Goal: Information Seeking & Learning: Learn about a topic

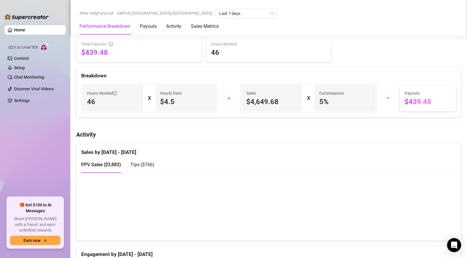
scroll to position [377, 0]
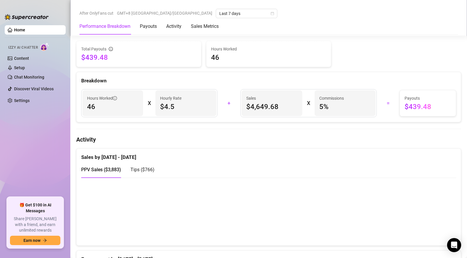
scroll to position [313, 0]
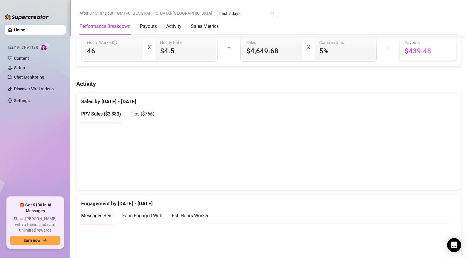
drag, startPoint x: 147, startPoint y: 114, endPoint x: 207, endPoint y: 122, distance: 60.4
click at [147, 114] on span "Tips ( $766 )" at bounding box center [143, 114] width 24 height 6
click at [428, 177] on canvas at bounding box center [266, 155] width 371 height 59
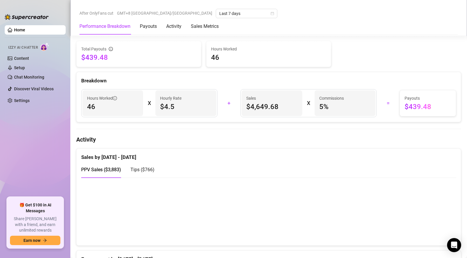
scroll to position [308, 0]
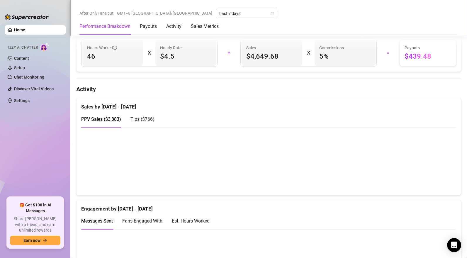
click at [147, 122] on span "Tips ( $766 )" at bounding box center [143, 120] width 24 height 6
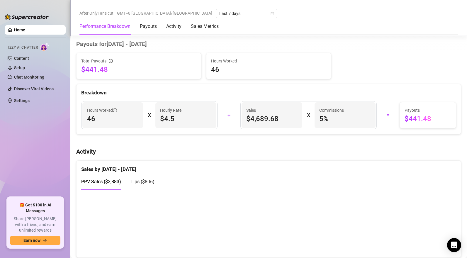
scroll to position [280, 0]
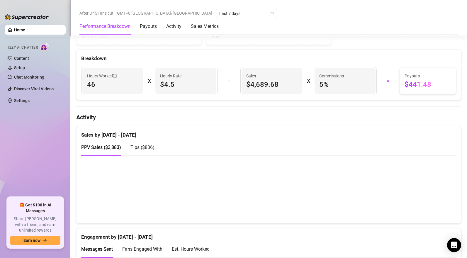
click at [143, 148] on span "Tips ( $806 )" at bounding box center [143, 148] width 24 height 6
click at [104, 151] on div "PPV Sales ( $3,883 )" at bounding box center [101, 147] width 40 height 7
click at [147, 150] on span "Tips ( $806 )" at bounding box center [143, 148] width 24 height 6
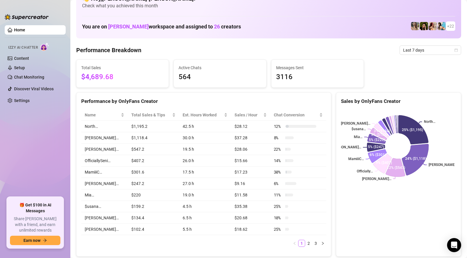
scroll to position [0, 0]
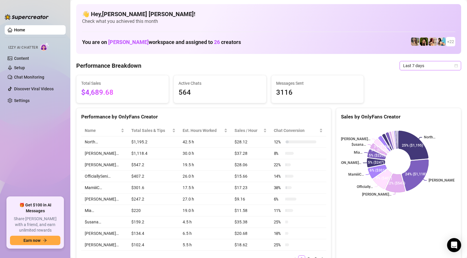
click at [421, 67] on span "Last 7 days" at bounding box center [431, 65] width 55 height 9
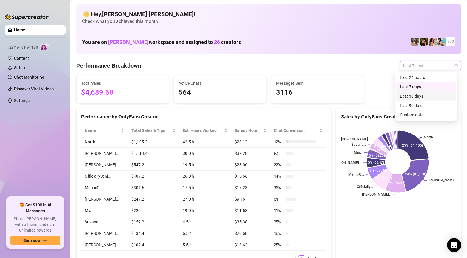
click at [413, 97] on div "Last 30 days" at bounding box center [426, 96] width 52 height 6
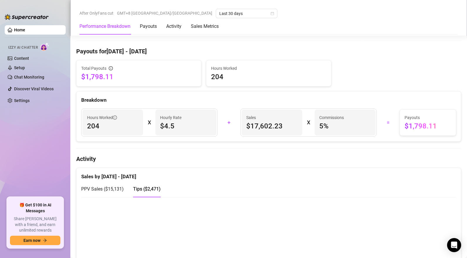
scroll to position [320, 0]
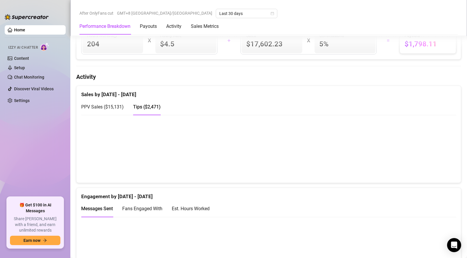
click at [106, 108] on span "PPV Sales ( $15,131 )" at bounding box center [102, 107] width 43 height 6
click at [148, 110] on span "Tips ( $2,471 )" at bounding box center [147, 107] width 28 height 6
click at [112, 109] on span "PPV Sales ( $15,131 )" at bounding box center [102, 107] width 43 height 6
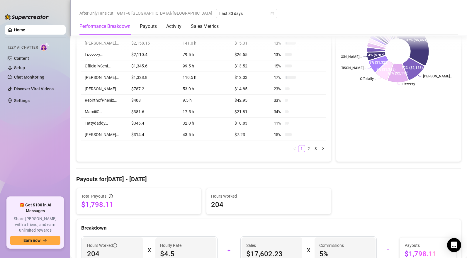
scroll to position [118, 0]
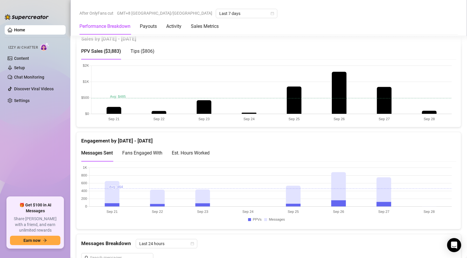
scroll to position [251, 0]
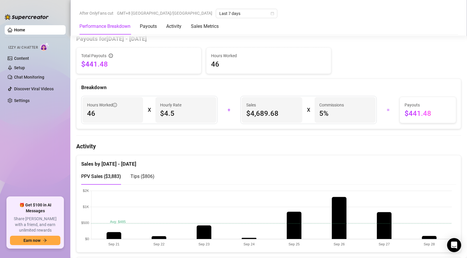
click at [141, 177] on span "Tips ( $806 )" at bounding box center [143, 177] width 24 height 6
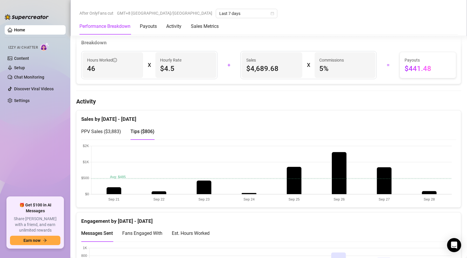
scroll to position [308, 0]
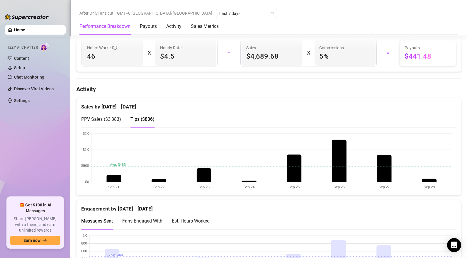
click at [112, 119] on span "PPV Sales ( $3,883 )" at bounding box center [101, 120] width 40 height 6
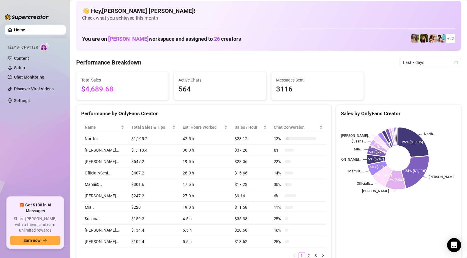
scroll to position [0, 0]
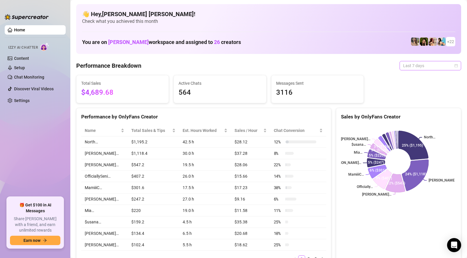
click at [410, 66] on span "Last 7 days" at bounding box center [431, 65] width 55 height 9
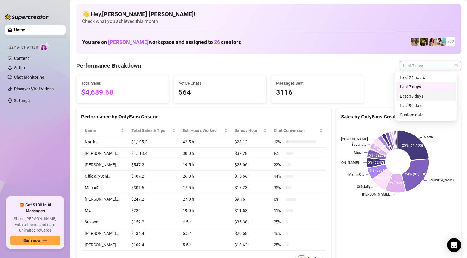
click at [416, 95] on div "Last 30 days" at bounding box center [426, 96] width 52 height 6
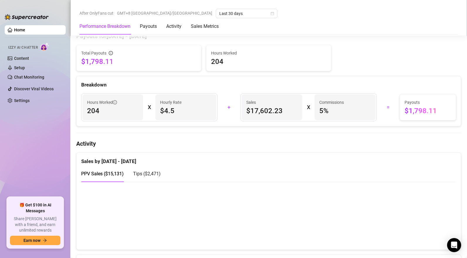
scroll to position [283, 0]
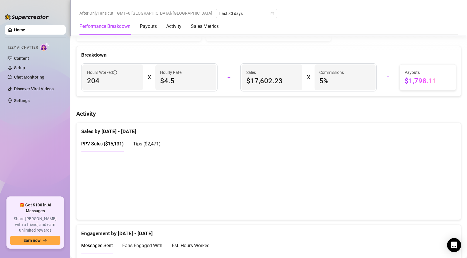
click at [145, 144] on span "Tips ( $2,471 )" at bounding box center [147, 144] width 28 height 6
click at [113, 144] on span "PPV Sales ( $15,131 )" at bounding box center [102, 144] width 43 height 6
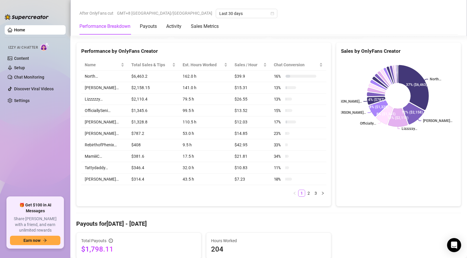
scroll to position [0, 0]
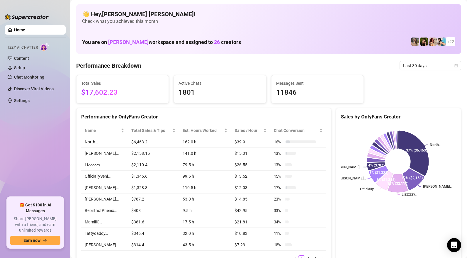
click at [347, 191] on rect at bounding box center [398, 161] width 114 height 73
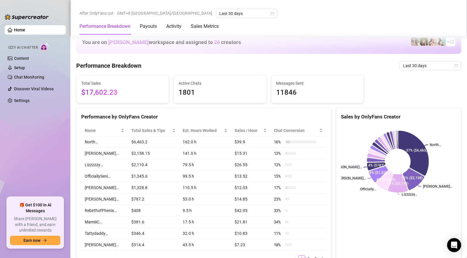
scroll to position [357, 0]
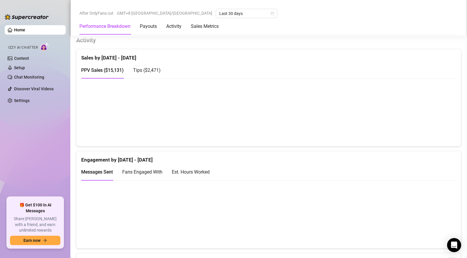
click at [268, 62] on div "Sales by [DATE] - [DATE]" at bounding box center [268, 55] width 375 height 13
click at [362, 82] on div "PPV Sales ( $15,131 ) Tips ( $2,471 )" at bounding box center [268, 72] width 375 height 21
click at [155, 72] on span "Tips ( $2,471 )" at bounding box center [147, 70] width 28 height 6
click at [105, 72] on span "PPV Sales ( $15,131 )" at bounding box center [102, 70] width 43 height 6
click at [145, 73] on span "Tips ( $2,471 )" at bounding box center [147, 70] width 28 height 6
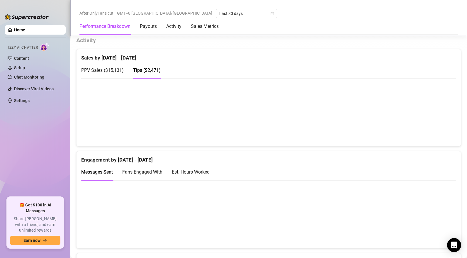
drag, startPoint x: 115, startPoint y: 74, endPoint x: 340, endPoint y: 79, distance: 224.3
click at [115, 73] on span "PPV Sales ( $15,131 )" at bounding box center [102, 70] width 43 height 6
click at [152, 69] on span "Tips ( $2,471 )" at bounding box center [147, 70] width 28 height 6
click at [116, 72] on span "PPV Sales ( $15,131 )" at bounding box center [102, 70] width 43 height 6
